Goal: Task Accomplishment & Management: Use online tool/utility

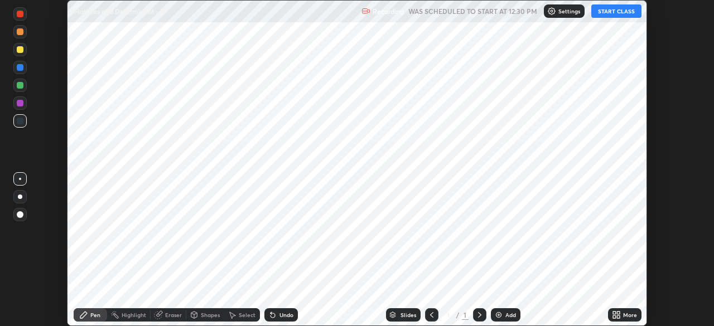
scroll to position [326, 713]
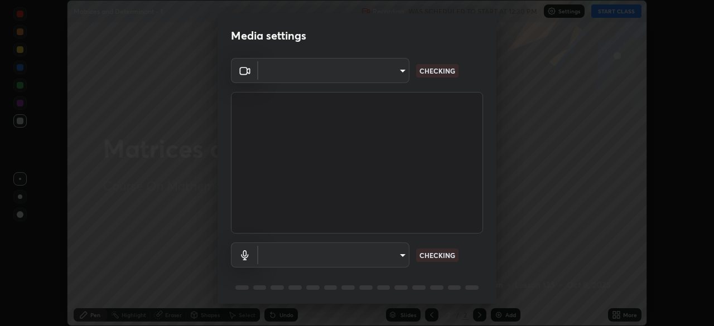
type input "5b0ce39d11be3a435715daab6ad7fa25508616855f5d18a60cdf0faa8df0ce2b"
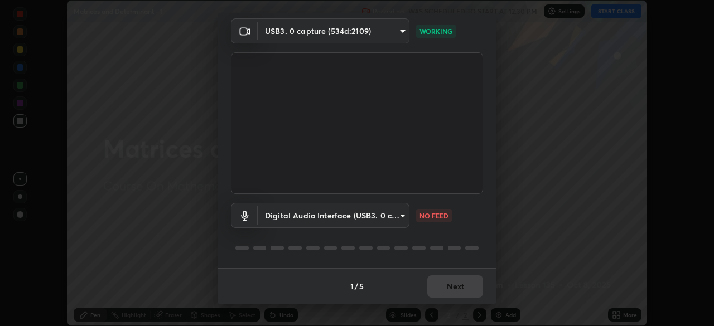
click at [390, 217] on body "Erase all Matrices and Determinant - 1 Recording WAS SCHEDULED TO START AT 12:3…" at bounding box center [357, 163] width 714 height 326
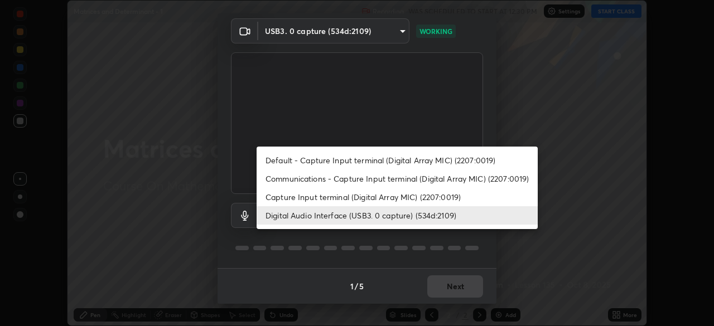
click at [387, 199] on li "Capture Input terminal (Digital Array MIC) (2207:0019)" at bounding box center [397, 197] width 281 height 18
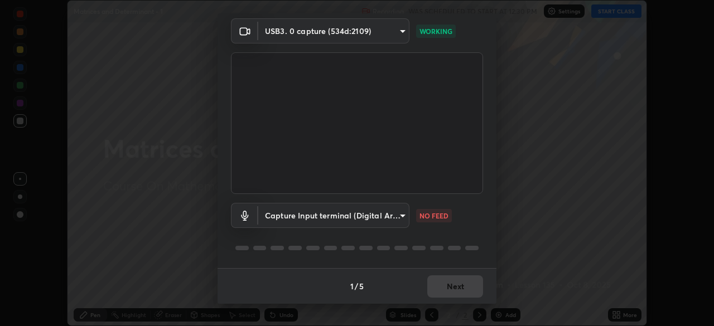
click at [388, 222] on body "Erase all Matrices and Determinant - 1 Recording WAS SCHEDULED TO START AT 12:3…" at bounding box center [357, 163] width 714 height 326
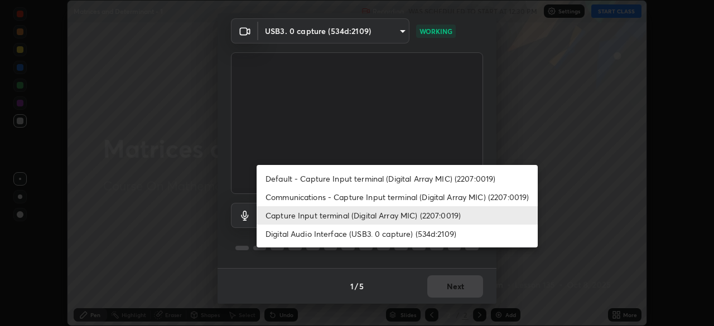
click at [390, 233] on li "Digital Audio Interface (USB3. 0 capture) (534d:2109)" at bounding box center [397, 234] width 281 height 18
type input "a79e2c37a3e820974fa073ddb46aa6e630d5ecfd19982edee8f34e1274aecea6"
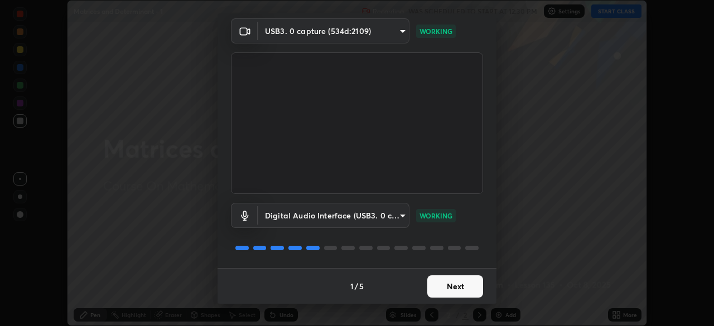
click at [432, 282] on button "Next" at bounding box center [455, 286] width 56 height 22
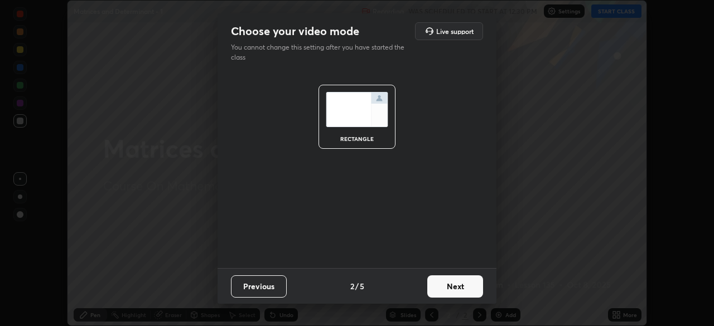
scroll to position [0, 0]
click at [437, 285] on button "Next" at bounding box center [455, 286] width 56 height 22
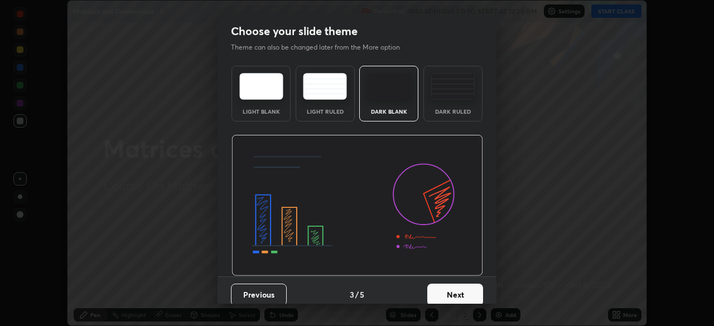
click at [439, 289] on button "Next" at bounding box center [455, 295] width 56 height 22
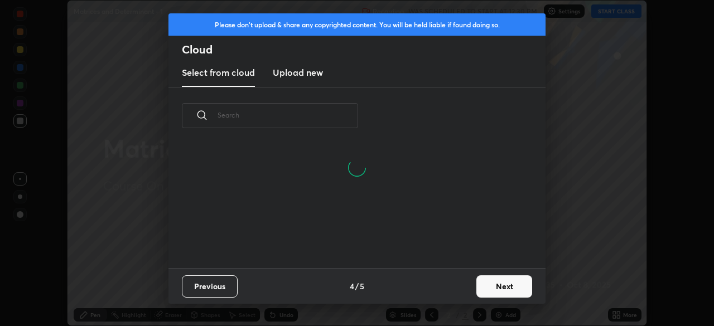
click at [495, 288] on button "Next" at bounding box center [504, 286] width 56 height 22
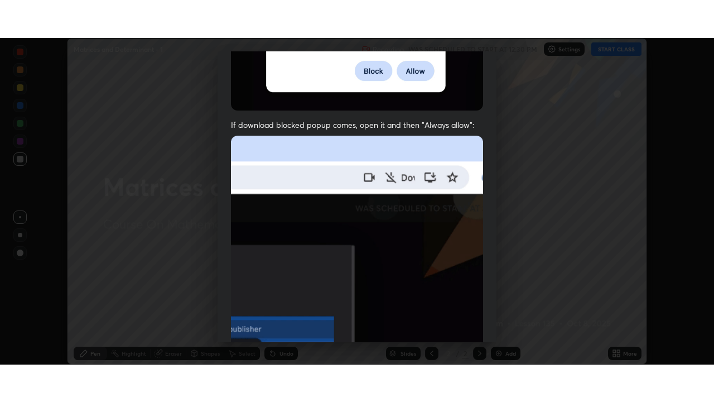
scroll to position [267, 0]
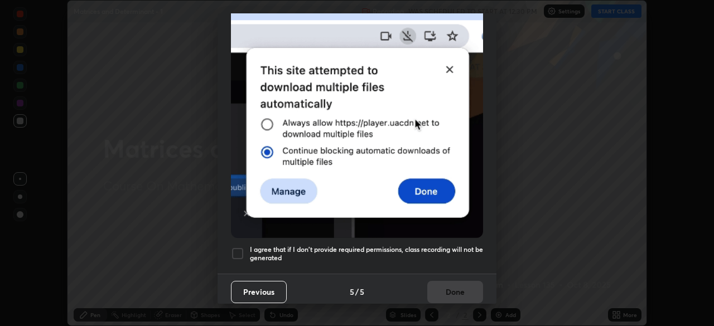
click at [429, 245] on h5 "I agree that if I don't provide required permissions, class recording will not …" at bounding box center [366, 253] width 233 height 17
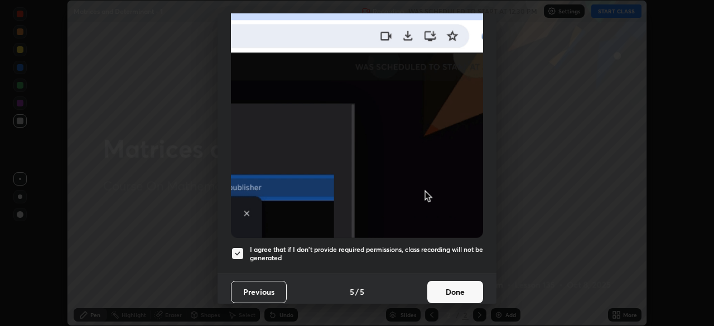
click at [447, 287] on button "Done" at bounding box center [455, 292] width 56 height 22
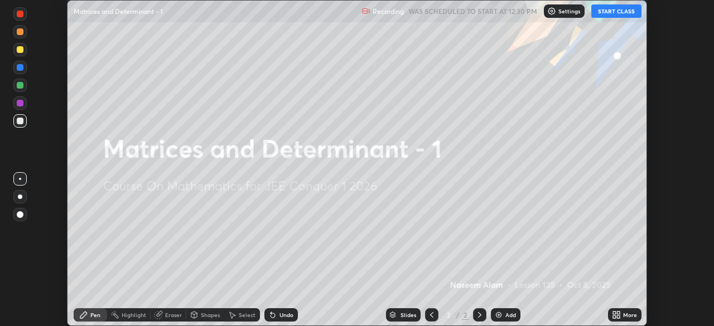
click at [614, 313] on icon at bounding box center [614, 313] width 3 height 3
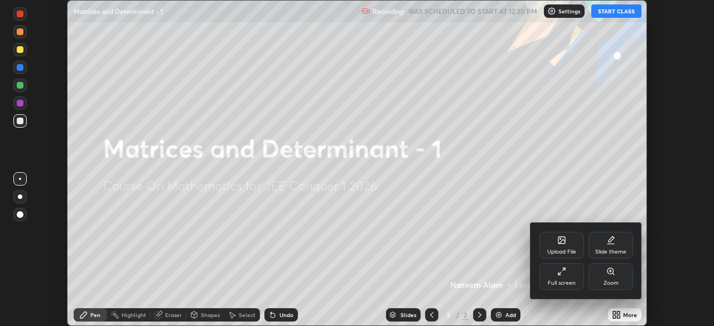
click at [569, 277] on div "Full screen" at bounding box center [561, 276] width 45 height 27
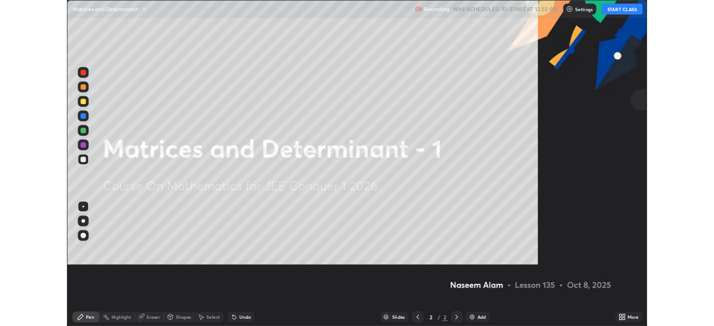
scroll to position [402, 714]
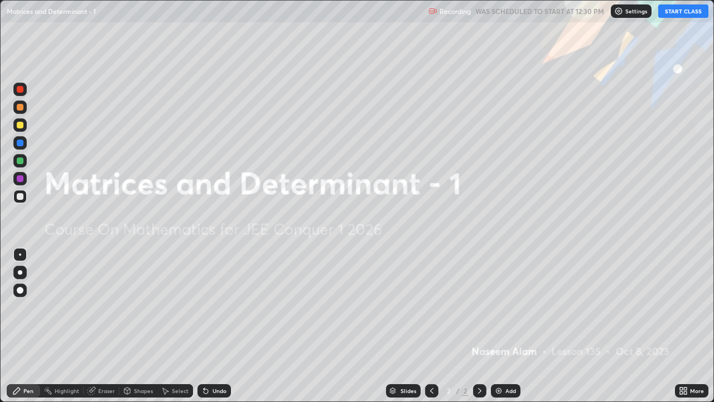
click at [684, 9] on button "START CLASS" at bounding box center [683, 10] width 50 height 13
click at [495, 326] on img at bounding box center [498, 390] width 9 height 9
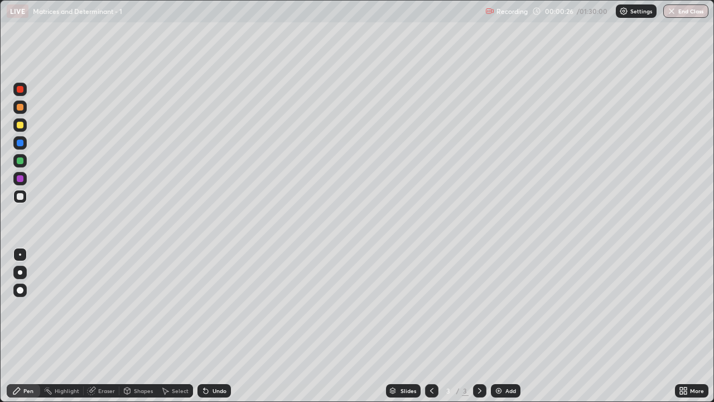
click at [99, 326] on div "Eraser" at bounding box center [106, 391] width 17 height 6
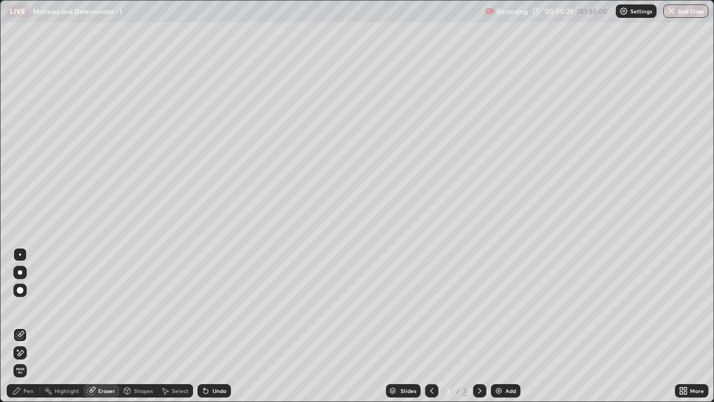
click at [25, 326] on div "Pen" at bounding box center [28, 391] width 10 height 6
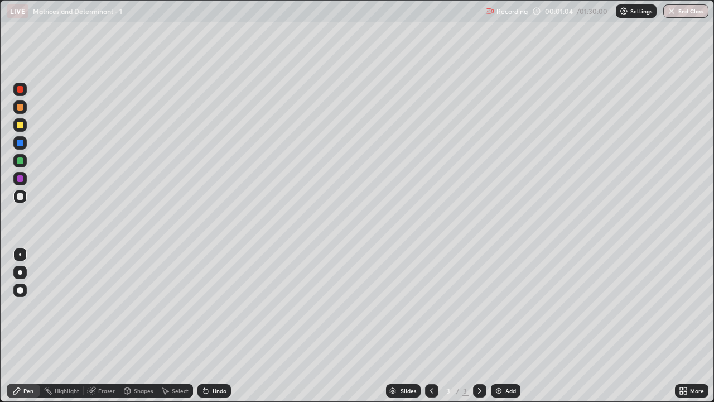
click at [212, 326] on div "Undo" at bounding box center [219, 391] width 14 height 6
click at [209, 326] on div "Undo" at bounding box center [213, 390] width 33 height 13
click at [214, 326] on div "Undo" at bounding box center [219, 391] width 14 height 6
click at [215, 326] on div "Undo" at bounding box center [219, 391] width 14 height 6
click at [104, 326] on div "Eraser" at bounding box center [106, 391] width 17 height 6
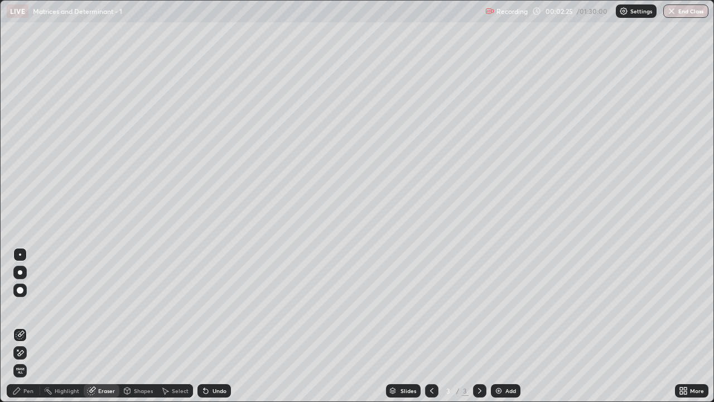
click at [20, 326] on icon at bounding box center [16, 390] width 9 height 9
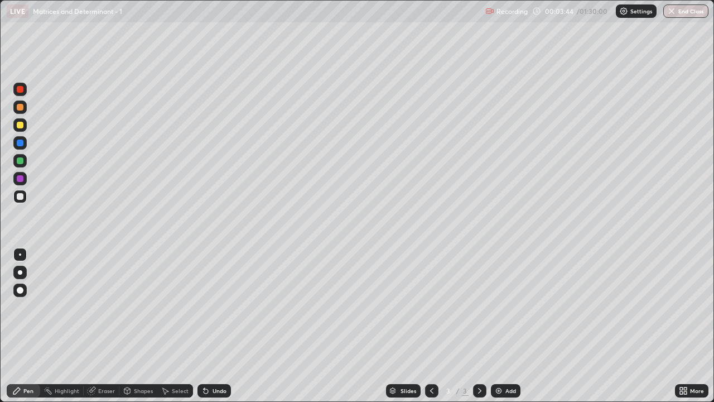
click at [212, 326] on div "Undo" at bounding box center [219, 391] width 14 height 6
click at [213, 326] on div "Undo" at bounding box center [219, 391] width 14 height 6
click at [215, 326] on div "Undo" at bounding box center [219, 391] width 14 height 6
click at [216, 326] on div "Undo" at bounding box center [219, 391] width 14 height 6
click at [215, 326] on div "Undo" at bounding box center [219, 391] width 14 height 6
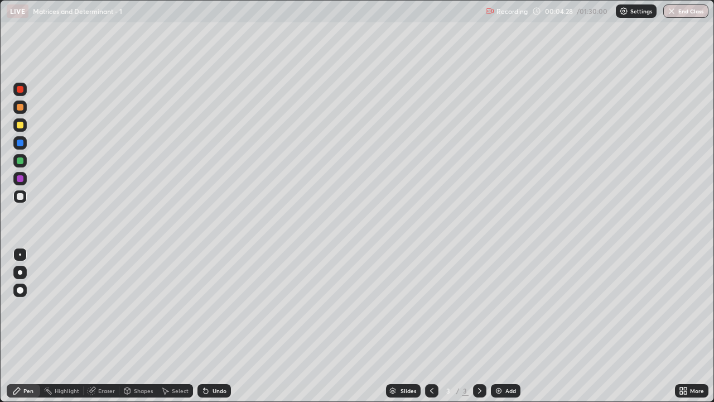
click at [211, 326] on div "Undo" at bounding box center [213, 390] width 33 height 13
click at [217, 326] on div "Undo" at bounding box center [219, 391] width 14 height 6
click at [215, 326] on div "Undo" at bounding box center [219, 391] width 14 height 6
click at [210, 326] on div "Undo" at bounding box center [213, 390] width 33 height 13
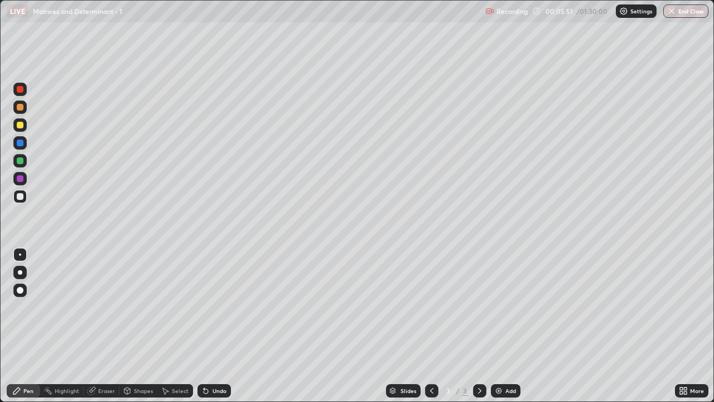
click at [218, 326] on div "Undo" at bounding box center [219, 391] width 14 height 6
click at [216, 326] on div "Undo" at bounding box center [219, 391] width 14 height 6
click at [217, 326] on div "Undo" at bounding box center [219, 391] width 14 height 6
click at [216, 326] on div "Undo" at bounding box center [219, 391] width 14 height 6
click at [212, 326] on div "Undo" at bounding box center [219, 391] width 14 height 6
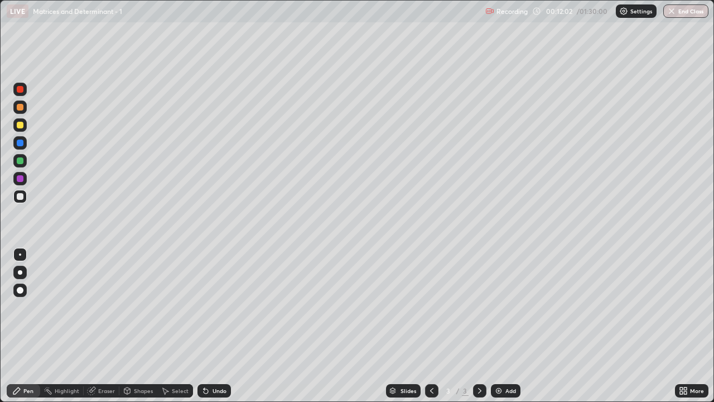
click at [333, 326] on div "Slides 3 / 3 Add" at bounding box center [453, 390] width 444 height 22
click at [97, 326] on div "Eraser" at bounding box center [102, 390] width 36 height 13
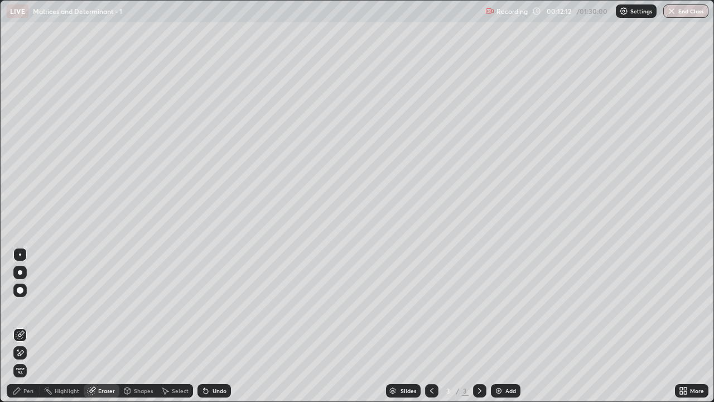
click at [24, 326] on div "Pen" at bounding box center [23, 390] width 33 height 13
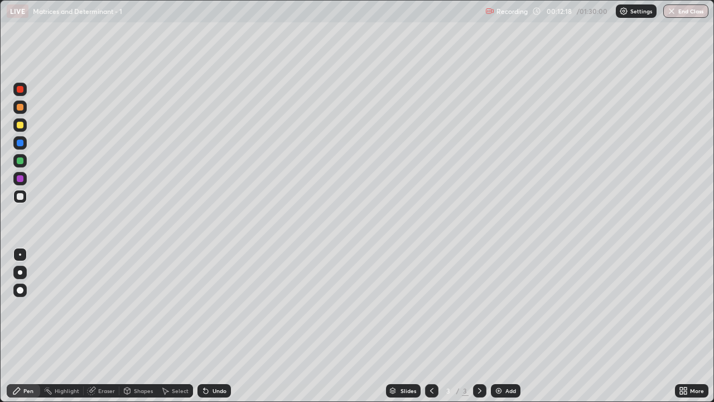
click at [495, 326] on img at bounding box center [498, 390] width 9 height 9
click at [207, 326] on icon at bounding box center [205, 390] width 9 height 9
click at [431, 326] on icon at bounding box center [431, 390] width 9 height 9
click at [477, 326] on div at bounding box center [479, 390] width 13 height 13
click at [210, 326] on div "Undo" at bounding box center [213, 390] width 33 height 13
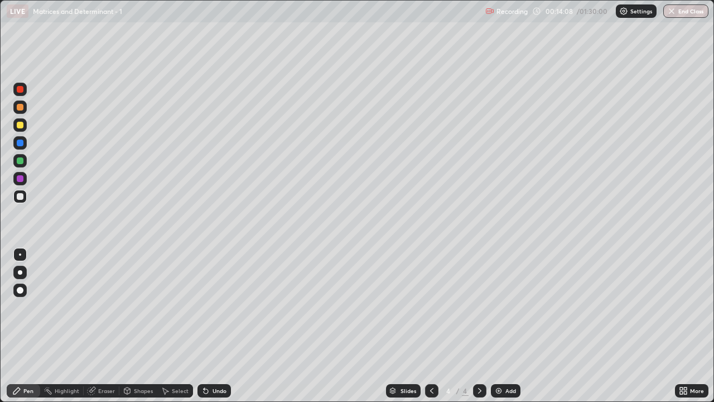
click at [213, 326] on div "Undo" at bounding box center [213, 390] width 33 height 13
click at [214, 326] on div "Undo" at bounding box center [219, 391] width 14 height 6
click at [213, 326] on div "Undo" at bounding box center [219, 391] width 14 height 6
click at [216, 326] on div "Undo" at bounding box center [219, 391] width 14 height 6
click at [215, 326] on div "Undo" at bounding box center [219, 391] width 14 height 6
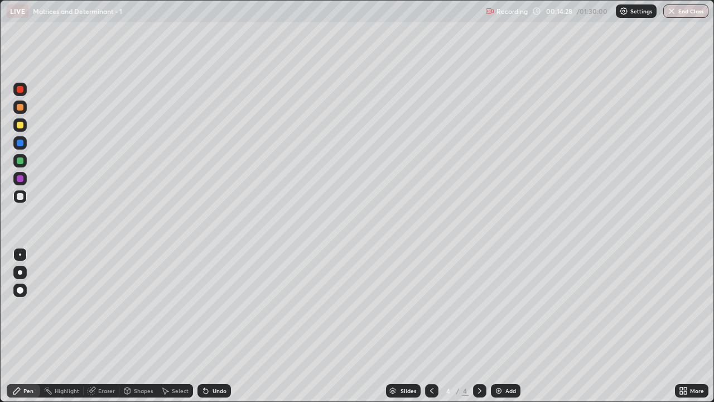
click at [216, 326] on div "Undo" at bounding box center [219, 391] width 14 height 6
click at [220, 326] on div "Undo" at bounding box center [219, 391] width 14 height 6
click at [499, 326] on img at bounding box center [498, 390] width 9 height 9
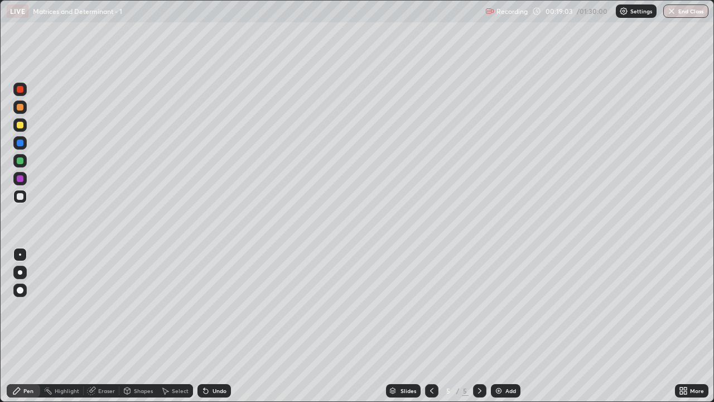
click at [214, 326] on div "Undo" at bounding box center [219, 391] width 14 height 6
click at [216, 326] on div "Undo" at bounding box center [219, 391] width 14 height 6
click at [171, 326] on div "Select" at bounding box center [175, 390] width 36 height 13
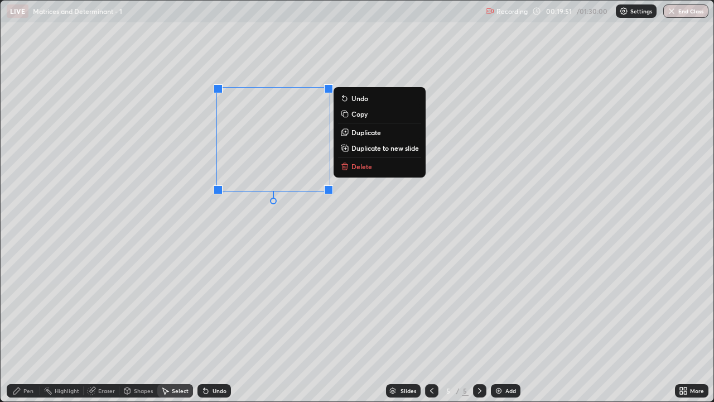
click at [354, 168] on p "Delete" at bounding box center [361, 166] width 21 height 9
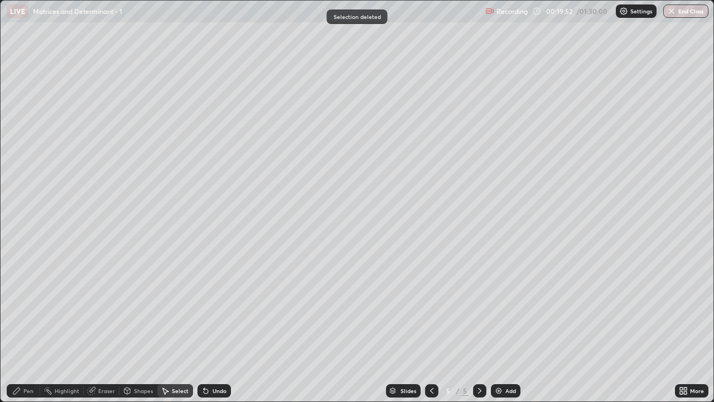
click at [23, 326] on div "Pen" at bounding box center [28, 391] width 10 height 6
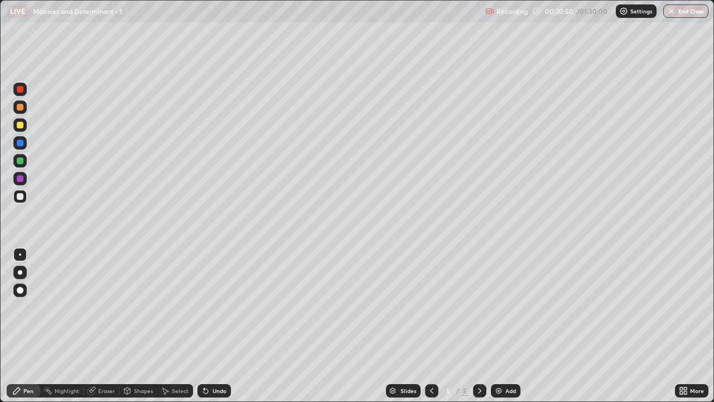
click at [216, 326] on div "Undo" at bounding box center [219, 391] width 14 height 6
click at [217, 326] on div "Undo" at bounding box center [219, 391] width 14 height 6
click at [219, 326] on div "Undo" at bounding box center [219, 391] width 14 height 6
click at [222, 326] on div "Undo" at bounding box center [219, 391] width 14 height 6
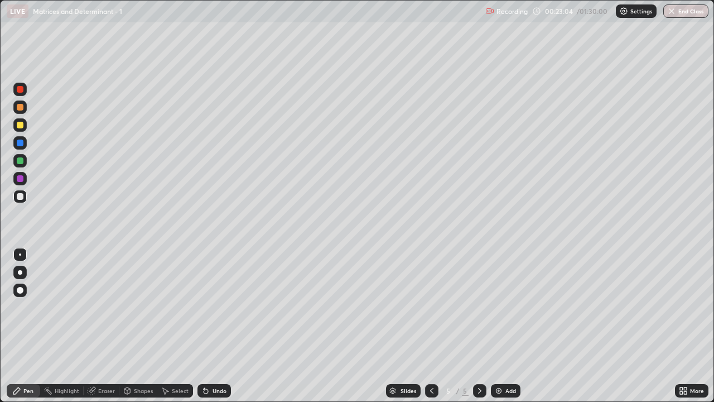
click at [217, 326] on div "Undo" at bounding box center [219, 391] width 14 height 6
click at [22, 288] on div at bounding box center [20, 290] width 7 height 7
click at [20, 125] on div at bounding box center [20, 125] width 7 height 7
click at [506, 326] on div "Add" at bounding box center [510, 391] width 11 height 6
click at [431, 326] on icon at bounding box center [431, 390] width 9 height 9
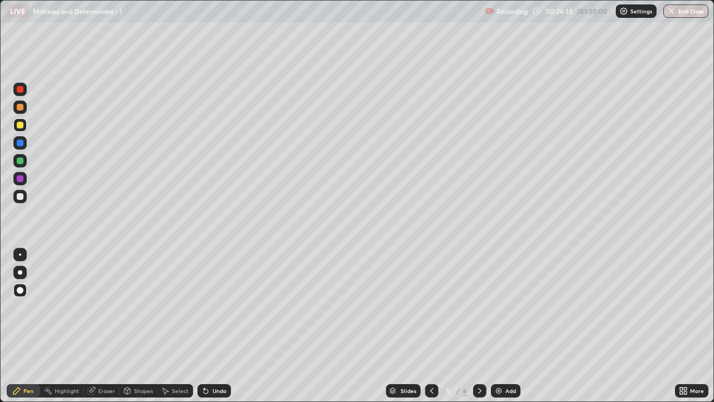
click at [478, 326] on icon at bounding box center [479, 390] width 9 height 9
click at [430, 326] on icon at bounding box center [431, 390] width 9 height 9
click at [476, 326] on div at bounding box center [479, 390] width 13 height 13
click at [478, 326] on icon at bounding box center [479, 390] width 9 height 9
click at [431, 326] on icon at bounding box center [431, 390] width 9 height 9
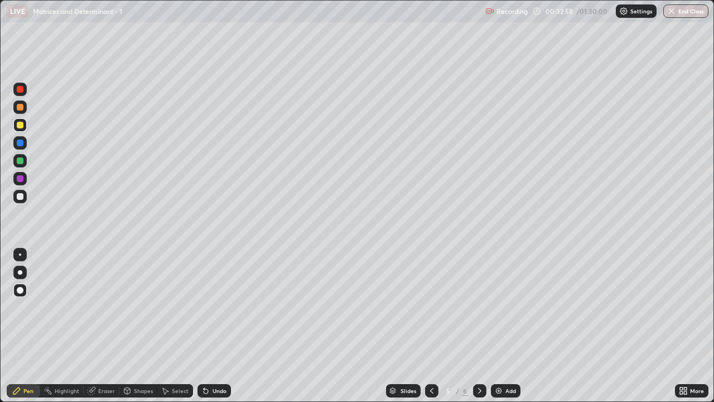
click at [20, 255] on div at bounding box center [20, 254] width 2 height 2
click at [20, 194] on div at bounding box center [20, 196] width 7 height 7
click at [215, 326] on div "Undo" at bounding box center [219, 391] width 14 height 6
click at [214, 326] on div "Undo" at bounding box center [219, 391] width 14 height 6
click at [179, 326] on div "Select" at bounding box center [180, 391] width 17 height 6
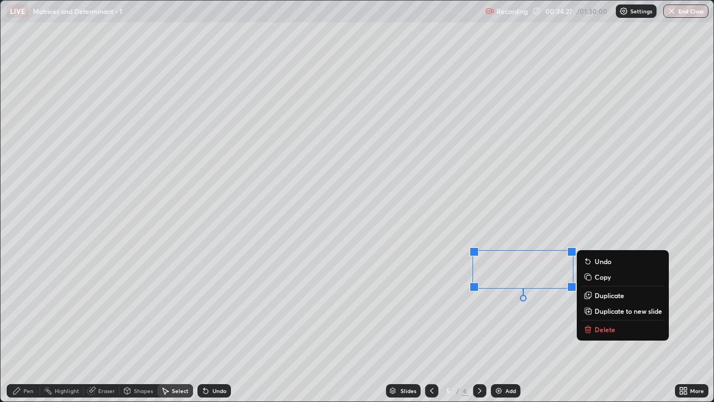
click at [599, 326] on p "Delete" at bounding box center [604, 329] width 21 height 9
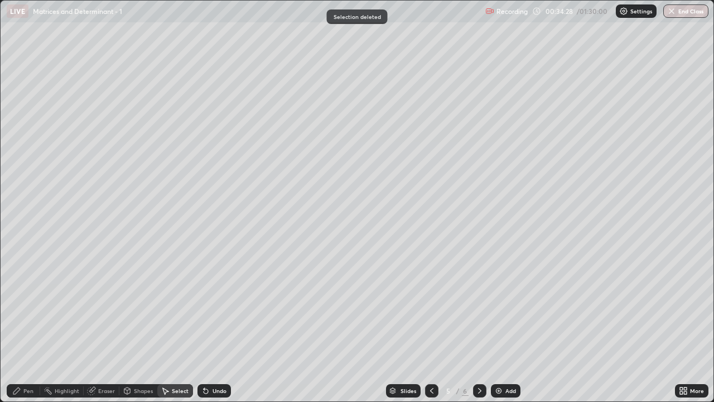
click at [22, 326] on div "Pen" at bounding box center [23, 390] width 33 height 13
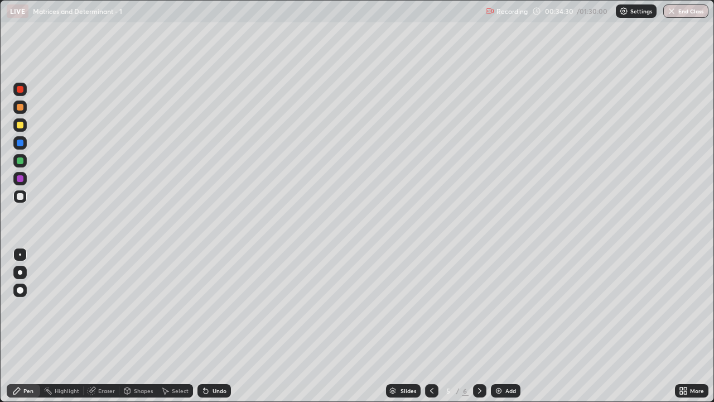
click at [500, 326] on img at bounding box center [498, 390] width 9 height 9
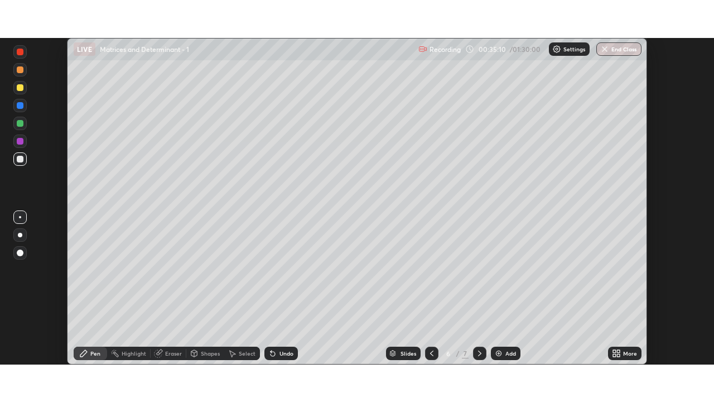
scroll to position [55443, 55055]
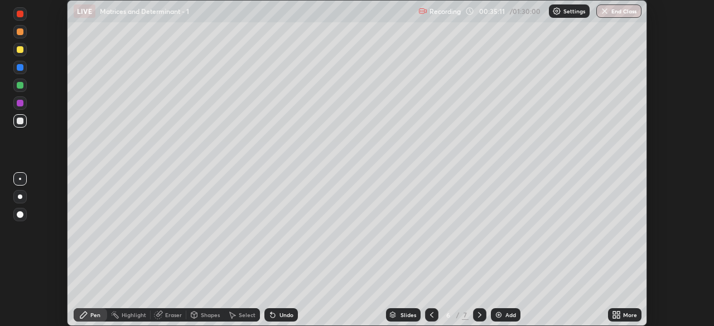
click at [620, 314] on icon at bounding box center [618, 313] width 3 height 3
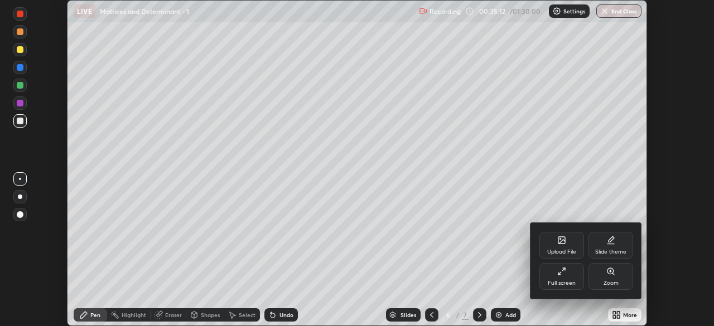
click at [558, 274] on icon at bounding box center [561, 271] width 9 height 9
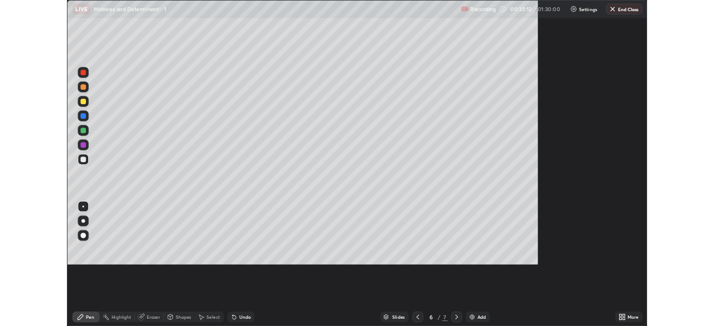
scroll to position [402, 714]
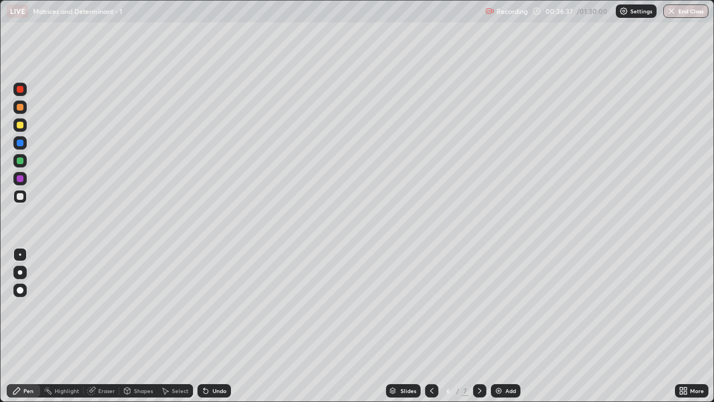
click at [215, 326] on div "Undo" at bounding box center [213, 390] width 33 height 13
click at [22, 124] on div at bounding box center [20, 125] width 7 height 7
click at [20, 196] on div at bounding box center [20, 196] width 7 height 7
click at [175, 326] on div "Select" at bounding box center [180, 391] width 17 height 6
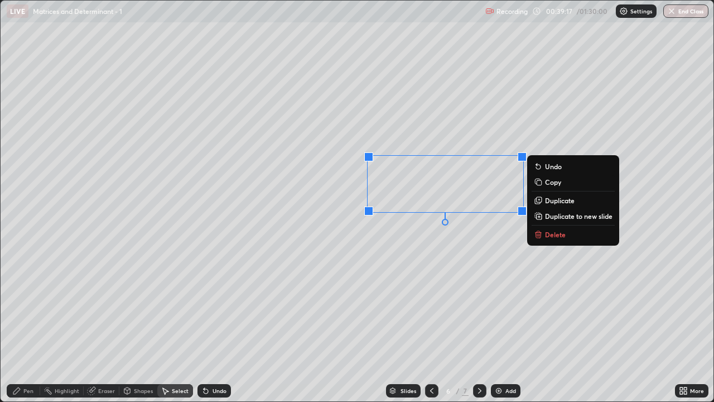
click at [291, 276] on div "0 ° Undo Copy Duplicate Duplicate to new slide Delete" at bounding box center [357, 201] width 713 height 400
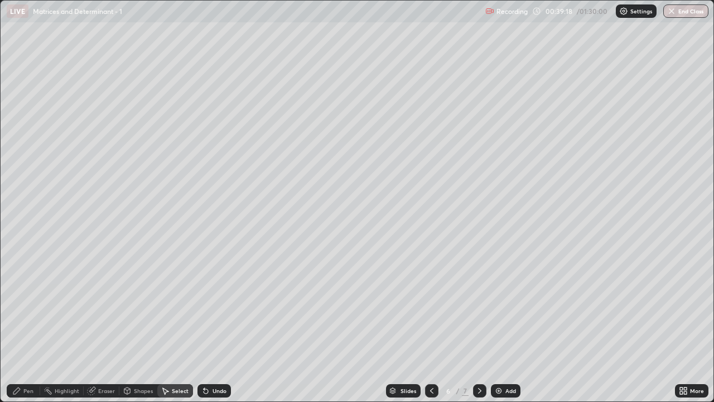
click at [22, 326] on div "Pen" at bounding box center [23, 390] width 33 height 13
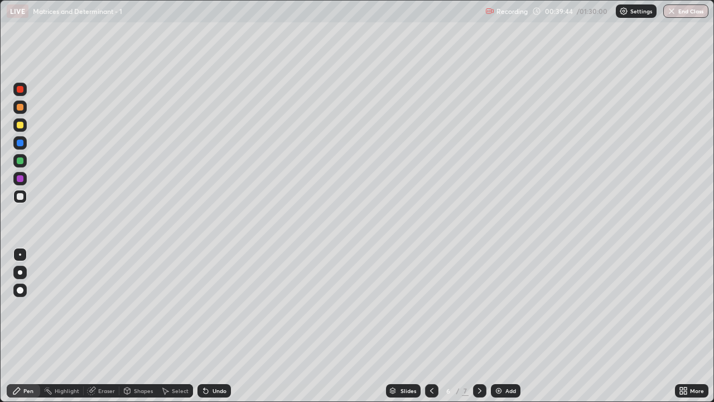
click at [95, 326] on div "Eraser" at bounding box center [102, 390] width 36 height 13
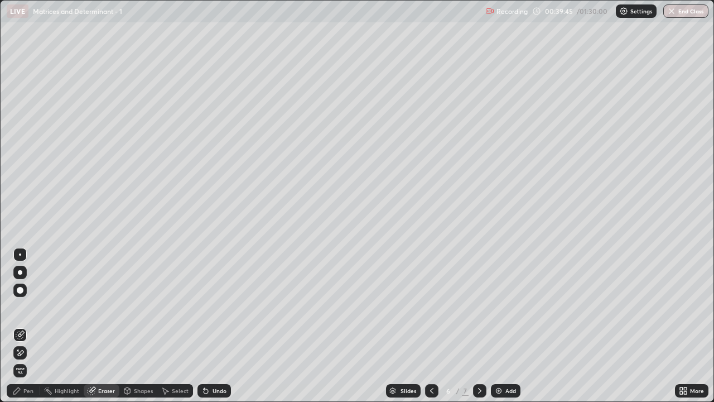
click at [19, 326] on icon at bounding box center [16, 390] width 9 height 9
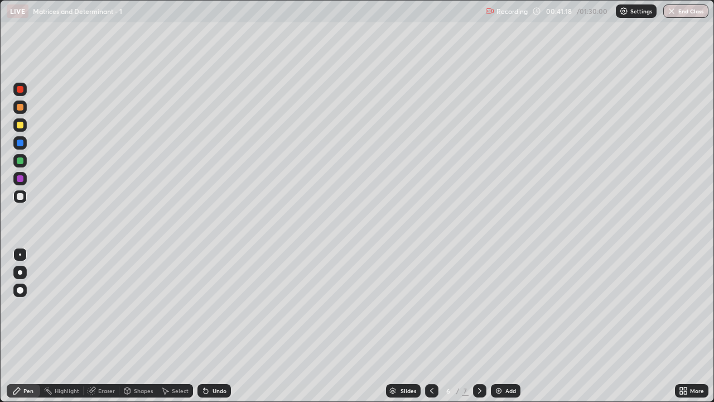
click at [212, 326] on div "Undo" at bounding box center [219, 391] width 14 height 6
click at [20, 125] on div at bounding box center [20, 125] width 7 height 7
click at [22, 159] on div at bounding box center [20, 160] width 7 height 7
click at [22, 108] on div at bounding box center [20, 107] width 7 height 7
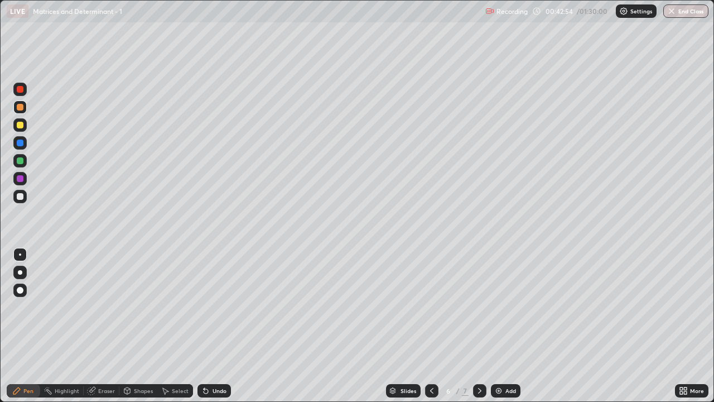
click at [22, 89] on div at bounding box center [20, 89] width 7 height 7
click at [20, 197] on div at bounding box center [20, 196] width 7 height 7
click at [212, 326] on div "Undo" at bounding box center [213, 390] width 33 height 13
click at [478, 326] on icon at bounding box center [479, 390] width 9 height 9
click at [501, 326] on img at bounding box center [498, 390] width 9 height 9
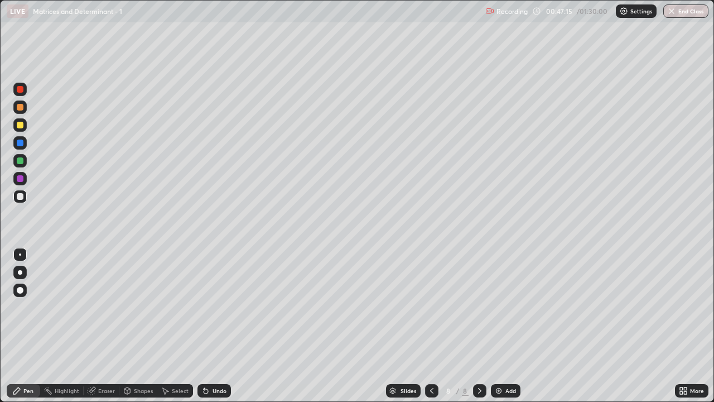
click at [216, 326] on div "Undo" at bounding box center [219, 391] width 14 height 6
click at [217, 326] on div "Undo" at bounding box center [219, 391] width 14 height 6
click at [19, 124] on div at bounding box center [20, 125] width 7 height 7
click at [212, 326] on div "Undo" at bounding box center [219, 391] width 14 height 6
click at [19, 194] on div at bounding box center [20, 196] width 7 height 7
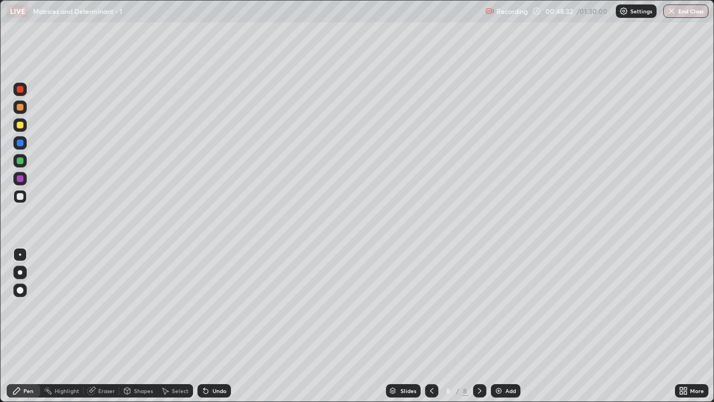
click at [19, 125] on div at bounding box center [20, 125] width 7 height 7
click at [21, 198] on div at bounding box center [20, 196] width 7 height 7
click at [19, 125] on div at bounding box center [20, 125] width 7 height 7
click at [18, 197] on div at bounding box center [20, 196] width 7 height 7
click at [216, 326] on div "Undo" at bounding box center [219, 391] width 14 height 6
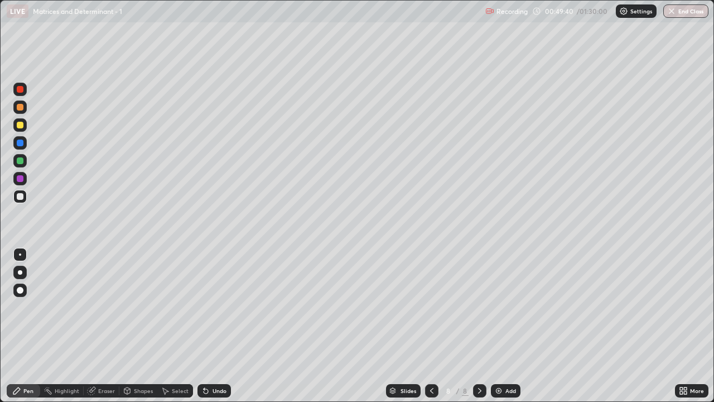
click at [213, 326] on div "Undo" at bounding box center [219, 391] width 14 height 6
click at [204, 326] on icon at bounding box center [206, 391] width 4 height 4
click at [431, 326] on icon at bounding box center [431, 390] width 9 height 9
click at [428, 326] on icon at bounding box center [431, 390] width 9 height 9
click at [477, 326] on icon at bounding box center [479, 390] width 9 height 9
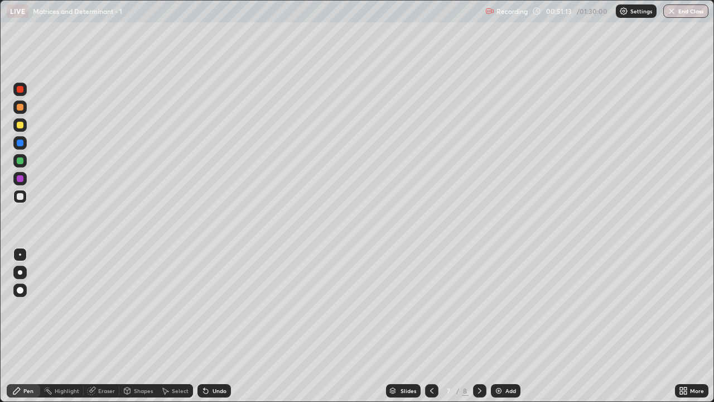
click at [477, 326] on icon at bounding box center [479, 390] width 9 height 9
click at [215, 326] on div "Undo" at bounding box center [219, 391] width 14 height 6
click at [208, 326] on icon at bounding box center [205, 390] width 9 height 9
click at [100, 326] on div "Eraser" at bounding box center [106, 391] width 17 height 6
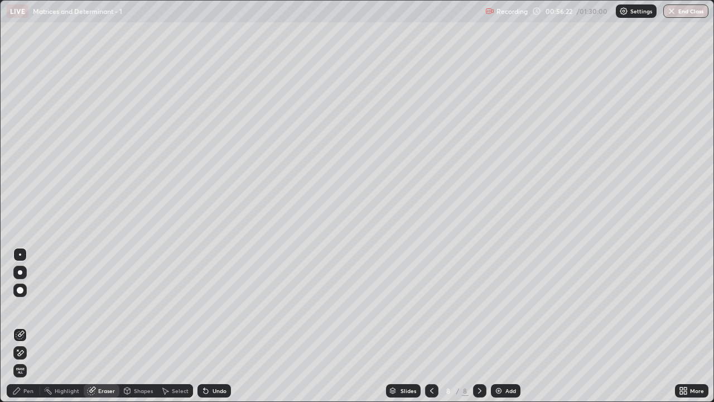
click at [0, 280] on div "Setting up your live class" at bounding box center [357, 201] width 714 height 402
click at [23, 326] on div "Pen" at bounding box center [23, 390] width 33 height 13
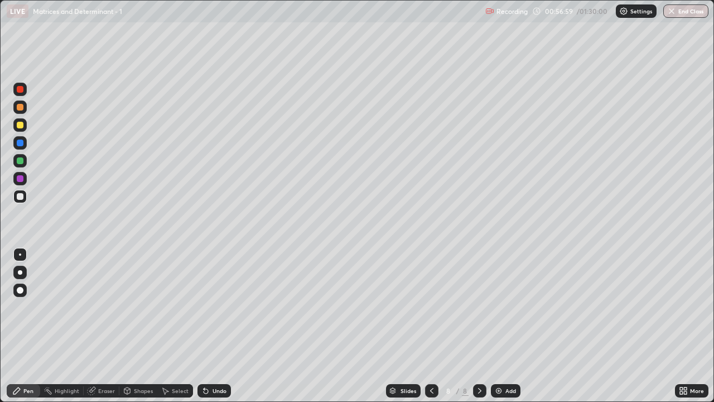
click at [100, 326] on div "Eraser" at bounding box center [102, 390] width 36 height 13
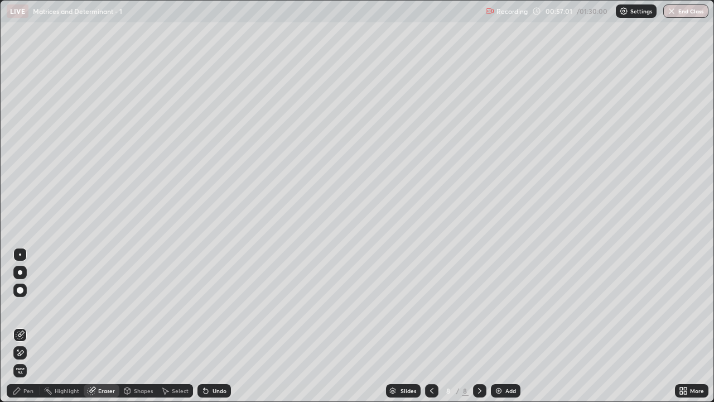
click at [20, 326] on div "Pen" at bounding box center [23, 390] width 33 height 13
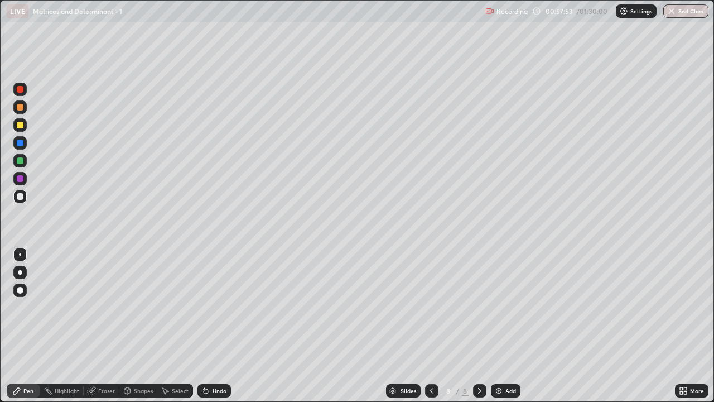
click at [502, 326] on img at bounding box center [498, 390] width 9 height 9
click at [215, 326] on div "Undo" at bounding box center [219, 391] width 14 height 6
click at [218, 326] on div "Undo" at bounding box center [219, 391] width 14 height 6
click at [217, 326] on div "Undo" at bounding box center [219, 391] width 14 height 6
click at [213, 326] on div "Undo" at bounding box center [213, 390] width 33 height 13
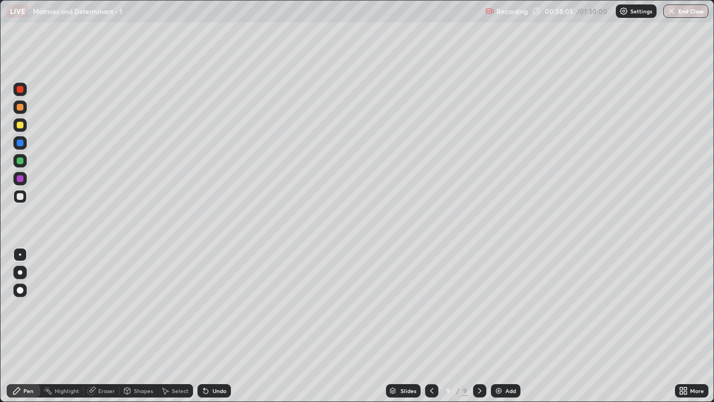
click at [214, 326] on div "Undo" at bounding box center [219, 391] width 14 height 6
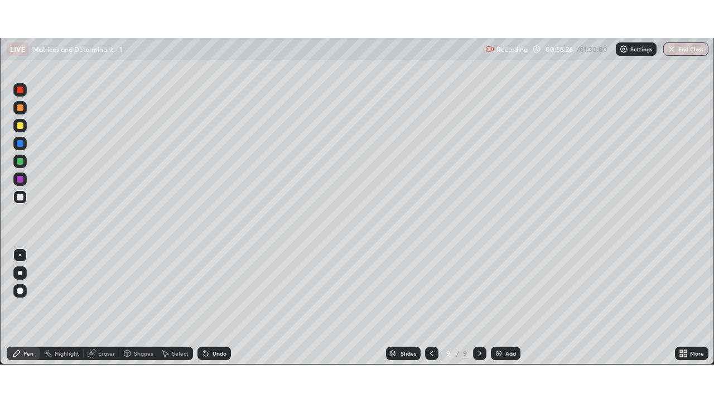
scroll to position [55443, 55055]
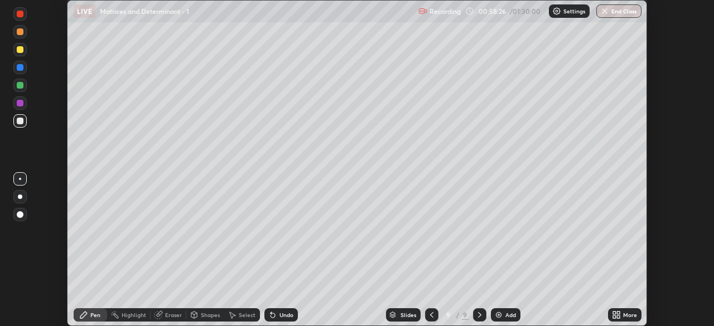
click at [322, 12] on div "LIVE Matrices and Determinant - 1" at bounding box center [244, 11] width 340 height 22
click at [617, 315] on icon at bounding box center [616, 315] width 9 height 9
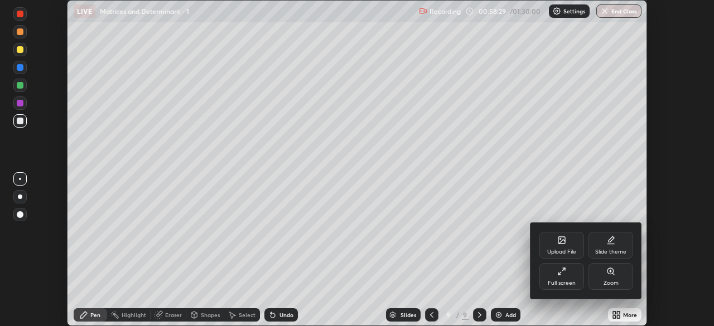
click at [573, 275] on div "Full screen" at bounding box center [561, 276] width 45 height 27
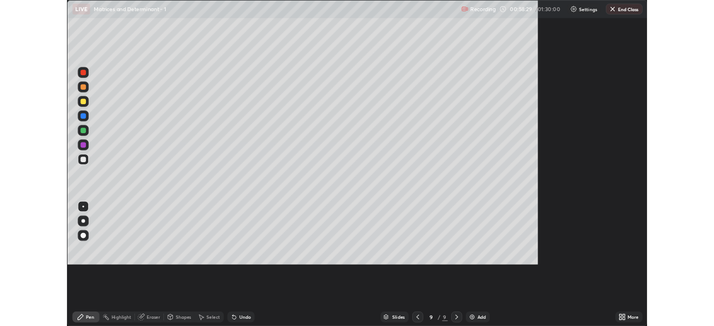
scroll to position [402, 714]
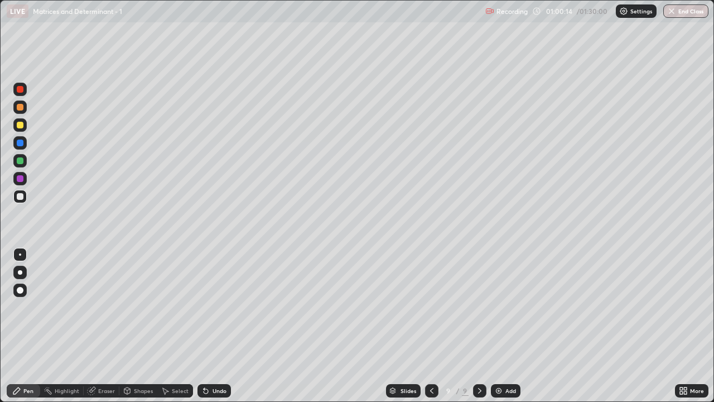
click at [209, 326] on div "Undo" at bounding box center [213, 390] width 33 height 13
click at [217, 326] on div "Undo" at bounding box center [219, 391] width 14 height 6
click at [215, 326] on div "Undo" at bounding box center [219, 391] width 14 height 6
click at [99, 326] on div "Eraser" at bounding box center [106, 391] width 17 height 6
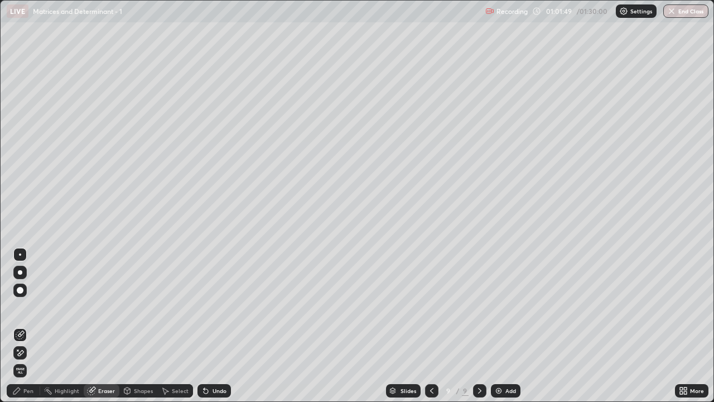
click at [16, 326] on icon at bounding box center [16, 390] width 7 height 7
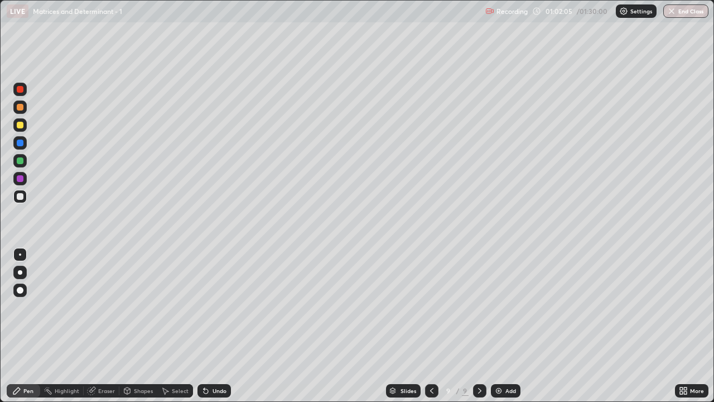
click at [212, 326] on div "Undo" at bounding box center [219, 391] width 14 height 6
click at [212, 326] on div "Undo" at bounding box center [213, 390] width 33 height 13
click at [505, 326] on div "Add" at bounding box center [506, 390] width 30 height 13
click at [206, 326] on icon at bounding box center [205, 390] width 9 height 9
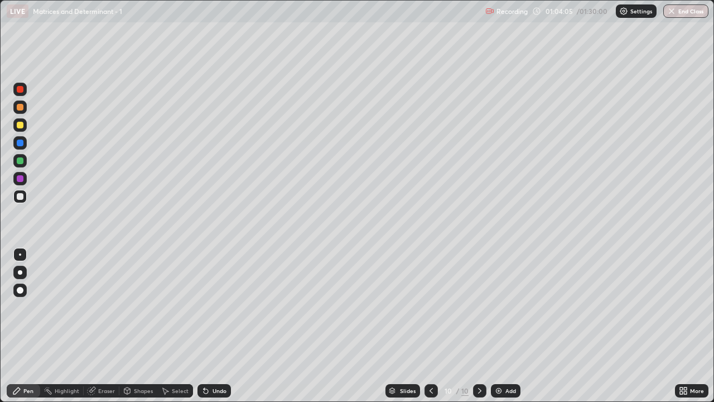
click at [209, 326] on div "Undo" at bounding box center [213, 390] width 33 height 13
click at [211, 326] on div "Undo" at bounding box center [213, 390] width 33 height 13
click at [212, 326] on div "Undo" at bounding box center [219, 391] width 14 height 6
click at [215, 326] on div "Undo" at bounding box center [219, 391] width 14 height 6
click at [221, 326] on div "Undo" at bounding box center [219, 391] width 14 height 6
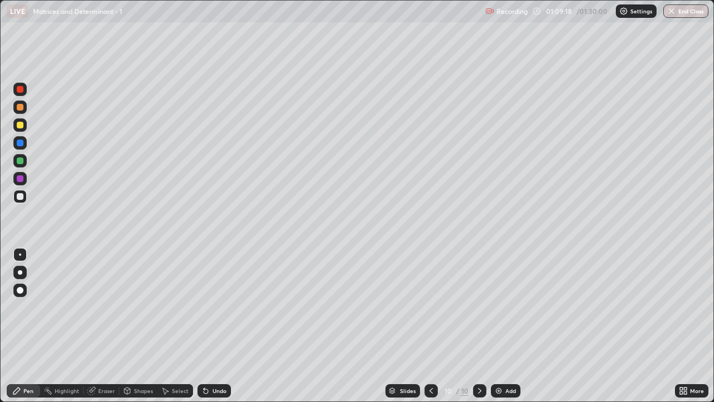
click at [492, 326] on div "Add" at bounding box center [506, 390] width 30 height 13
click at [217, 326] on div "Undo" at bounding box center [219, 391] width 14 height 6
click at [219, 326] on div "Undo" at bounding box center [213, 390] width 33 height 13
click at [214, 326] on div "Undo" at bounding box center [219, 391] width 14 height 6
click at [180, 326] on div "Select" at bounding box center [180, 391] width 17 height 6
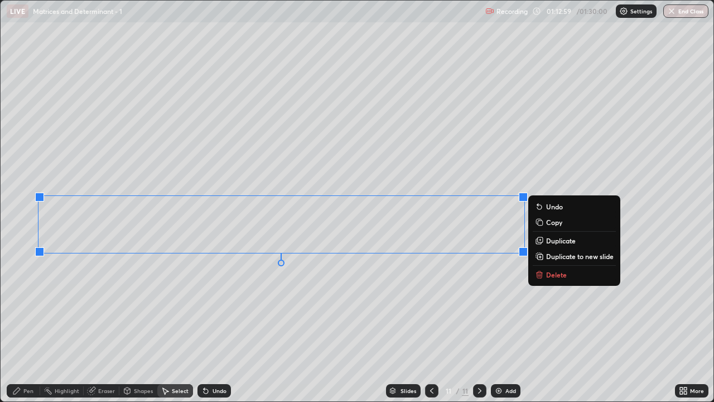
click at [296, 309] on div "0 ° Undo Copy Duplicate Duplicate to new slide Delete" at bounding box center [357, 201] width 713 height 400
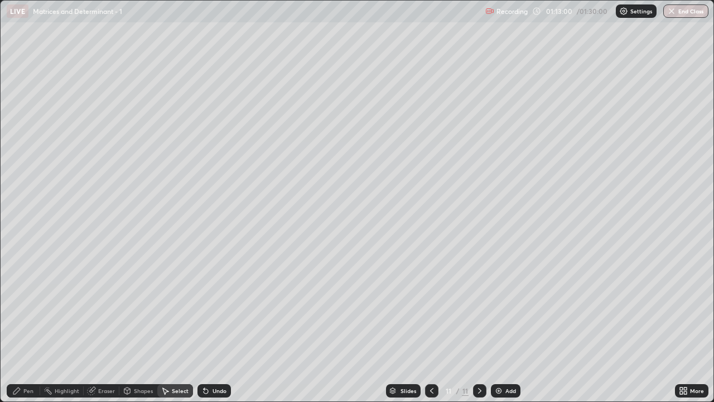
click at [28, 326] on div "Pen" at bounding box center [28, 391] width 10 height 6
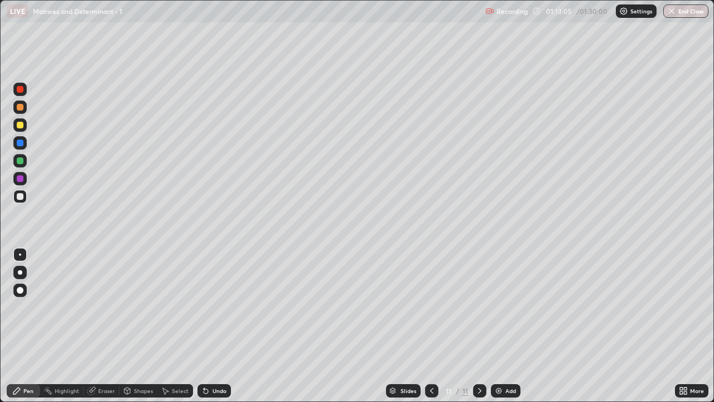
click at [215, 326] on div "Undo" at bounding box center [219, 391] width 14 height 6
click at [496, 326] on img at bounding box center [498, 390] width 9 height 9
click at [216, 326] on div "Undo" at bounding box center [219, 391] width 14 height 6
click at [212, 326] on div "Undo" at bounding box center [219, 391] width 14 height 6
click at [213, 326] on div "Undo" at bounding box center [219, 391] width 14 height 6
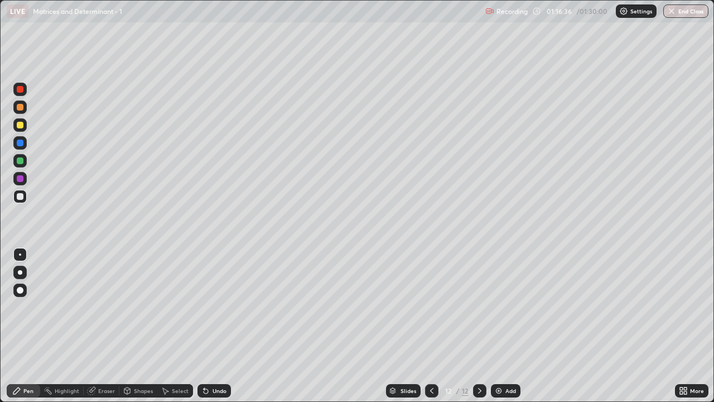
click at [17, 124] on div at bounding box center [20, 125] width 7 height 7
click at [22, 195] on div at bounding box center [20, 196] width 7 height 7
click at [21, 107] on div at bounding box center [20, 107] width 7 height 7
click at [22, 196] on div at bounding box center [20, 196] width 7 height 7
click at [20, 160] on div at bounding box center [20, 160] width 7 height 7
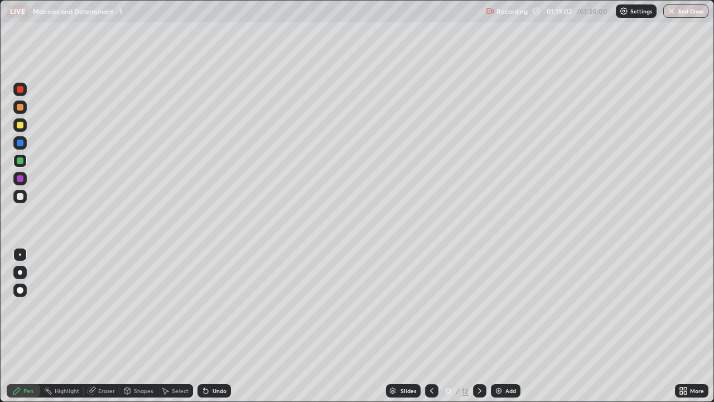
click at [109, 326] on div "Eraser" at bounding box center [106, 391] width 17 height 6
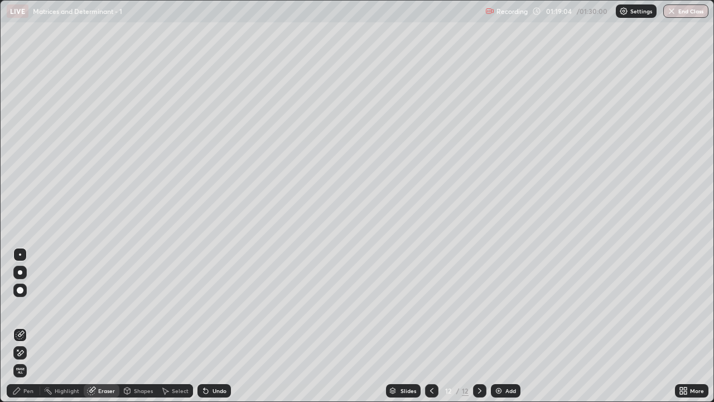
click at [29, 326] on div "Pen" at bounding box center [28, 391] width 10 height 6
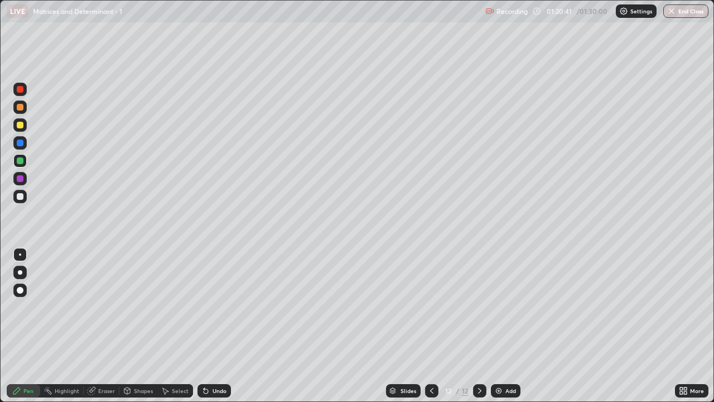
click at [505, 326] on div "Add" at bounding box center [506, 390] width 30 height 13
click at [19, 197] on div at bounding box center [20, 196] width 7 height 7
click at [209, 326] on div "Undo" at bounding box center [213, 390] width 33 height 13
click at [684, 326] on icon at bounding box center [683, 390] width 9 height 9
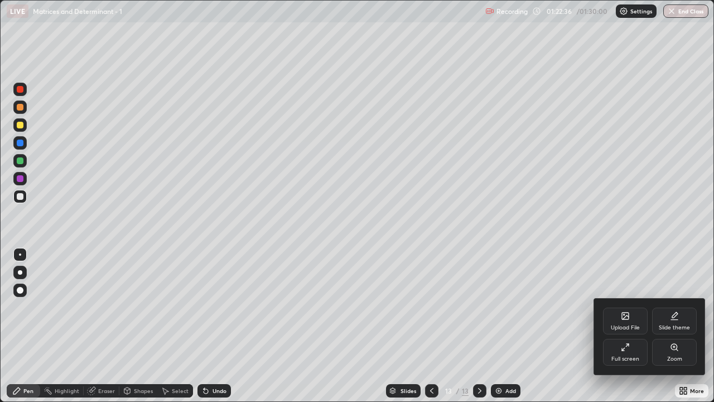
click at [620, 326] on div "Full screen" at bounding box center [625, 359] width 28 height 6
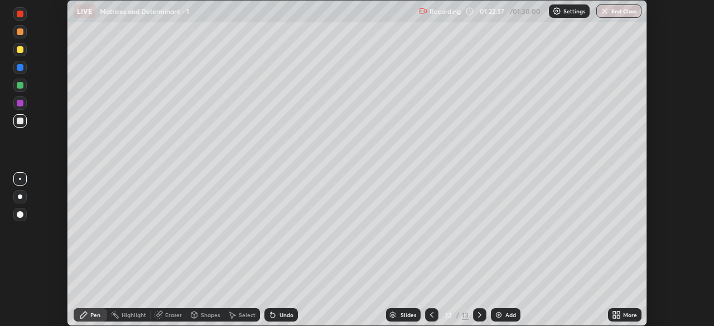
scroll to position [55443, 55055]
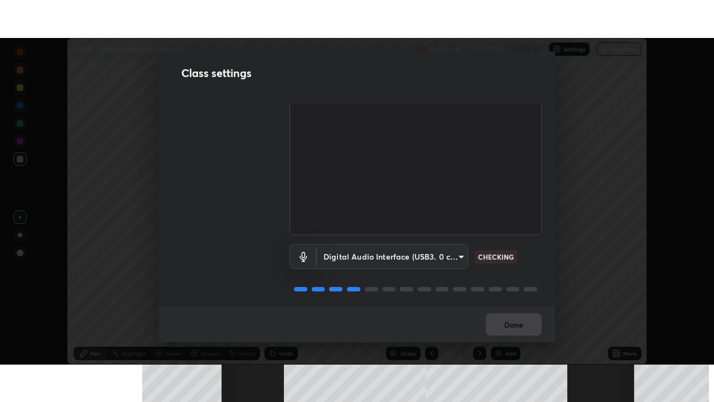
scroll to position [51, 0]
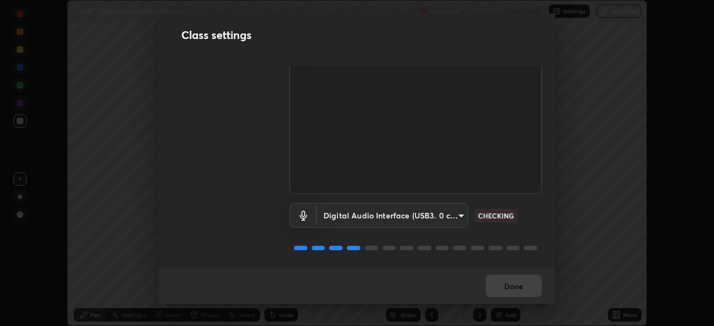
click at [457, 215] on body "Erase all LIVE Matrices and Determinant - 1 Recording 01:23:52 / 01:30:00 Setti…" at bounding box center [357, 163] width 714 height 326
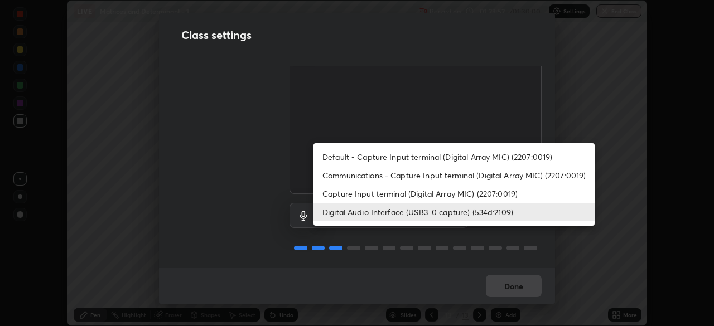
click at [460, 198] on li "Capture Input terminal (Digital Array MIC) (2207:0019)" at bounding box center [453, 194] width 281 height 18
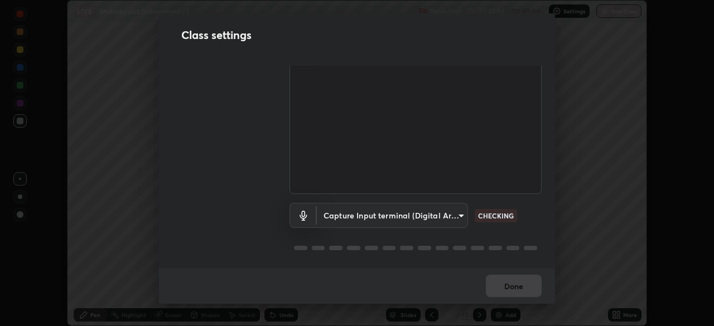
click at [450, 216] on body "Erase all LIVE Matrices and Determinant - 1 Recording 01:23:53 / 01:30:00 Setti…" at bounding box center [357, 163] width 714 height 326
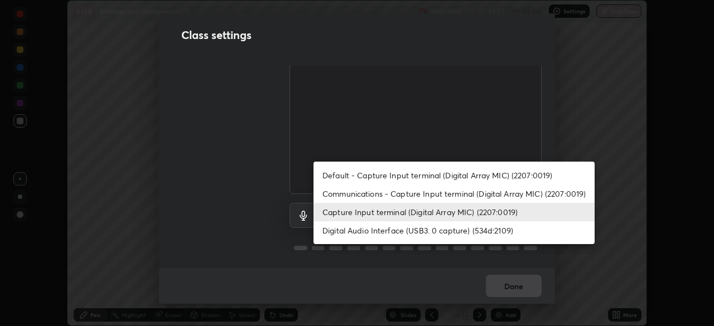
click at [446, 229] on li "Digital Audio Interface (USB3. 0 capture) (534d:2109)" at bounding box center [453, 230] width 281 height 18
type input "a79e2c37a3e820974fa073ddb46aa6e630d5ecfd19982edee8f34e1274aecea6"
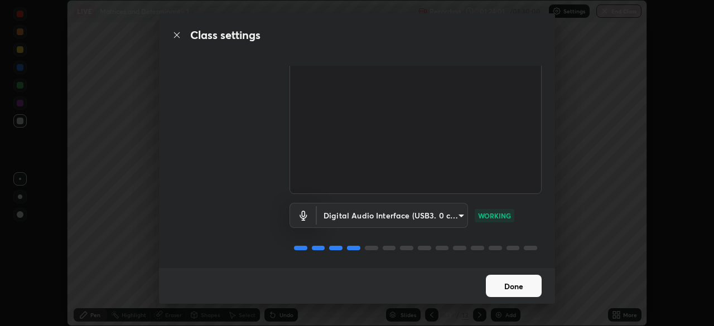
click at [522, 287] on button "Done" at bounding box center [514, 286] width 56 height 22
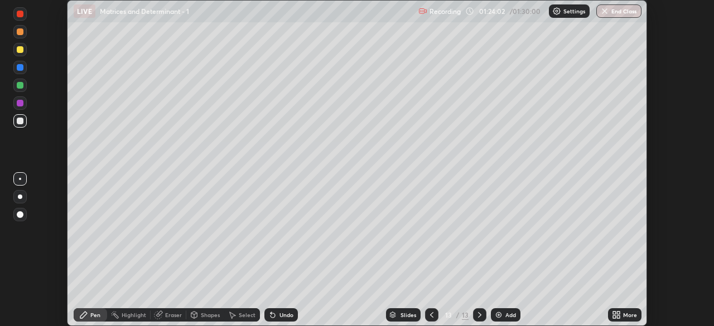
click at [618, 313] on icon at bounding box center [618, 313] width 3 height 3
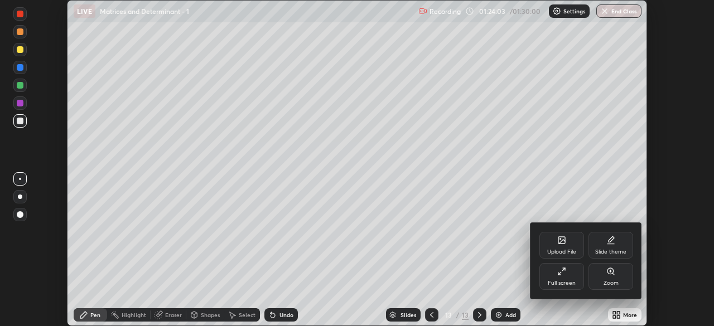
click at [563, 276] on div "Full screen" at bounding box center [561, 276] width 45 height 27
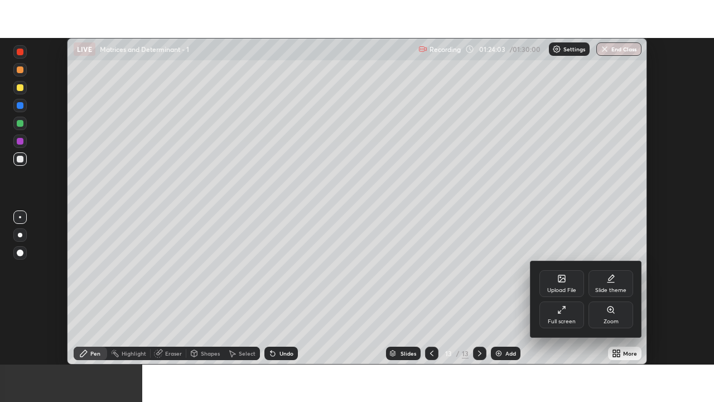
scroll to position [402, 714]
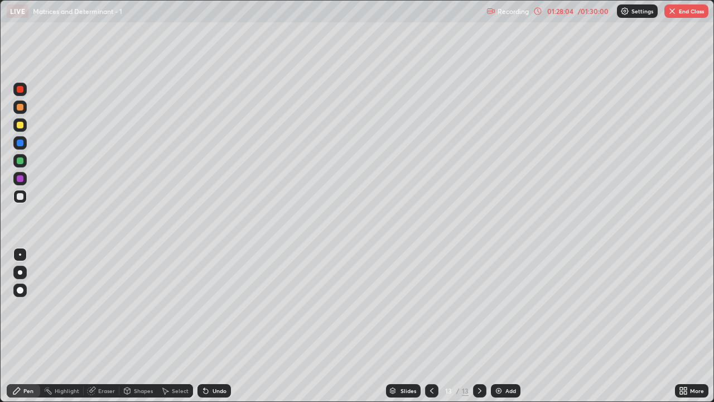
click at [499, 326] on img at bounding box center [498, 390] width 9 height 9
click at [18, 128] on div at bounding box center [20, 125] width 7 height 7
click at [19, 272] on div at bounding box center [20, 272] width 4 height 4
click at [20, 254] on div at bounding box center [20, 254] width 2 height 2
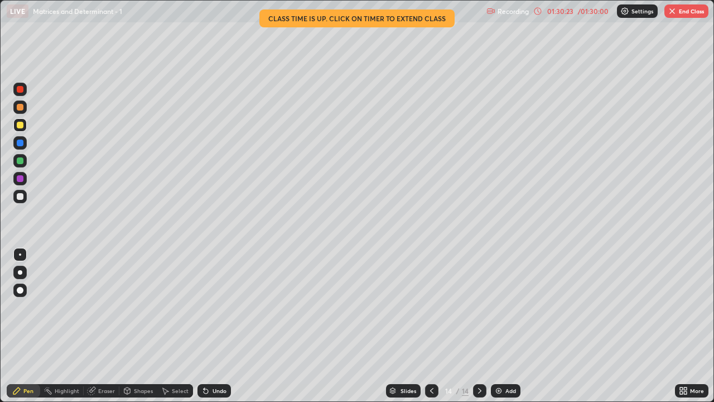
click at [21, 196] on div at bounding box center [20, 196] width 7 height 7
click at [214, 326] on div "Undo" at bounding box center [219, 391] width 14 height 6
click at [215, 326] on div "Undo" at bounding box center [219, 391] width 14 height 6
click at [216, 326] on div "Undo" at bounding box center [219, 391] width 14 height 6
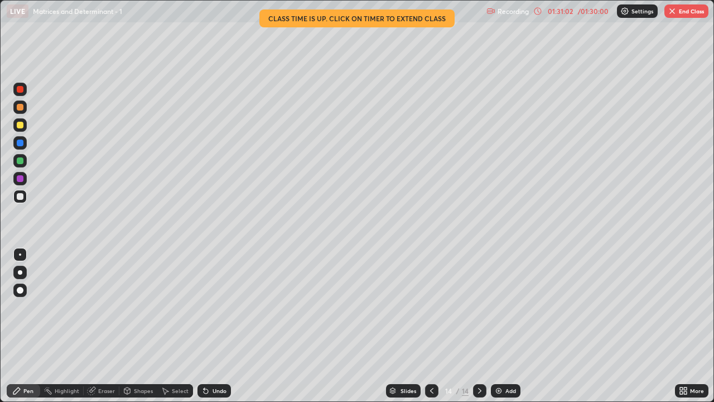
click at [20, 126] on div at bounding box center [20, 125] width 7 height 7
click at [212, 326] on div "Undo" at bounding box center [219, 391] width 14 height 6
click at [216, 326] on div "Undo" at bounding box center [219, 391] width 14 height 6
click at [215, 326] on div "Undo" at bounding box center [219, 391] width 14 height 6
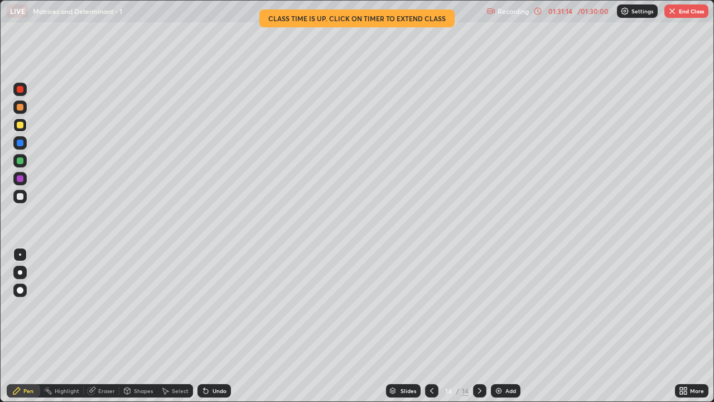
click at [215, 326] on div "Undo" at bounding box center [219, 391] width 14 height 6
click at [214, 326] on div "Undo" at bounding box center [219, 391] width 14 height 6
click at [213, 326] on div "Undo" at bounding box center [219, 391] width 14 height 6
click at [214, 326] on div "Undo" at bounding box center [219, 391] width 14 height 6
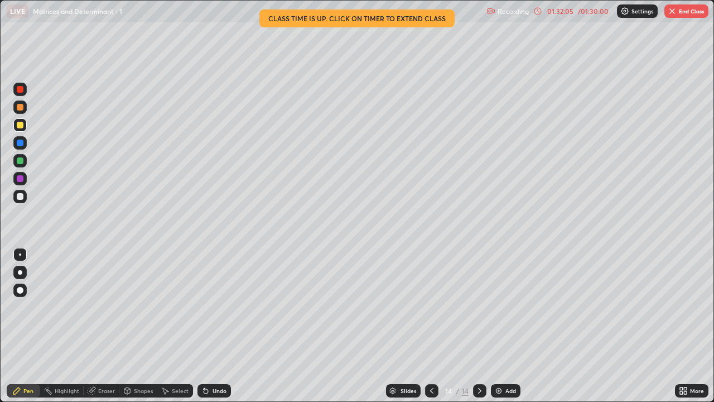
click at [221, 326] on div "Undo" at bounding box center [219, 391] width 14 height 6
click at [218, 326] on div "Undo" at bounding box center [219, 391] width 14 height 6
click at [215, 326] on div "Undo" at bounding box center [219, 391] width 14 height 6
click at [678, 9] on button "End Class" at bounding box center [686, 10] width 44 height 13
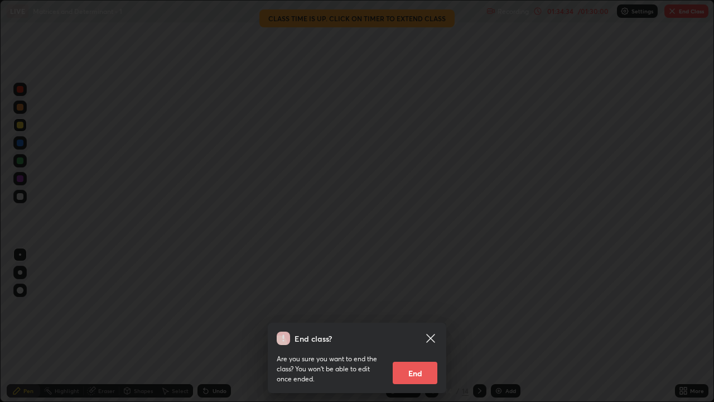
click at [426, 326] on button "End" at bounding box center [415, 372] width 45 height 22
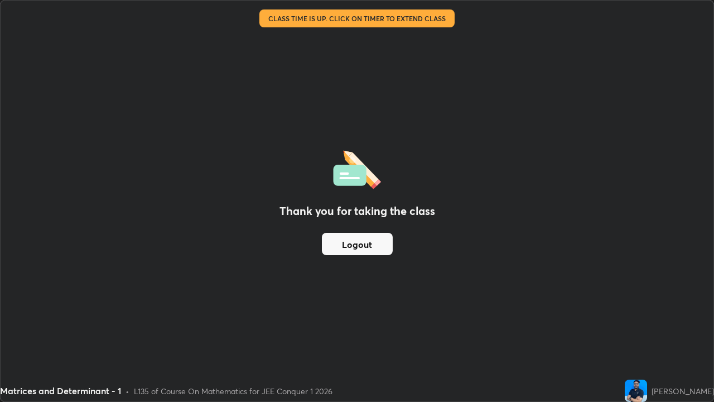
click at [365, 246] on button "Logout" at bounding box center [357, 244] width 71 height 22
